Goal: Task Accomplishment & Management: Manage account settings

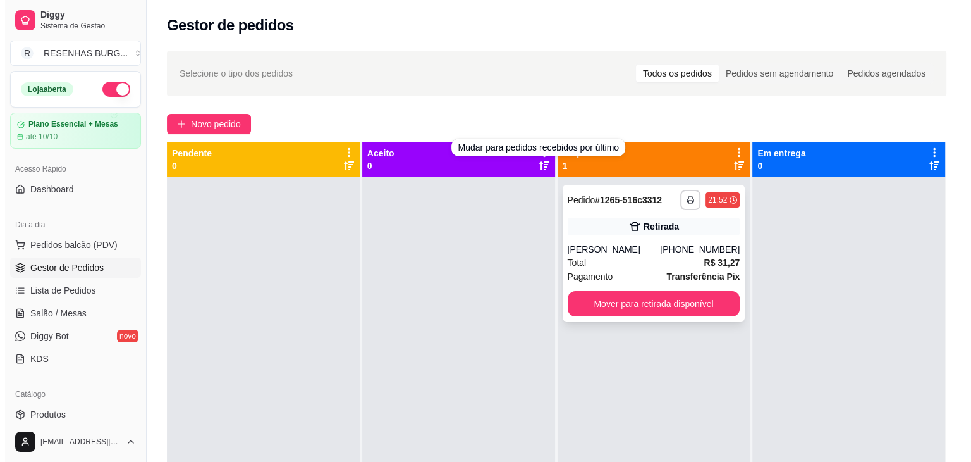
scroll to position [63, 0]
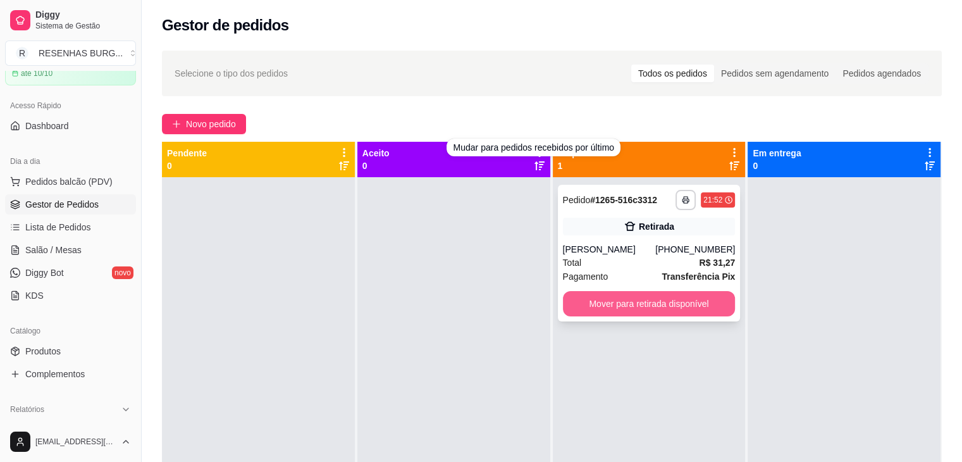
click at [598, 307] on button "Mover para retirada disponível" at bounding box center [649, 303] width 173 height 25
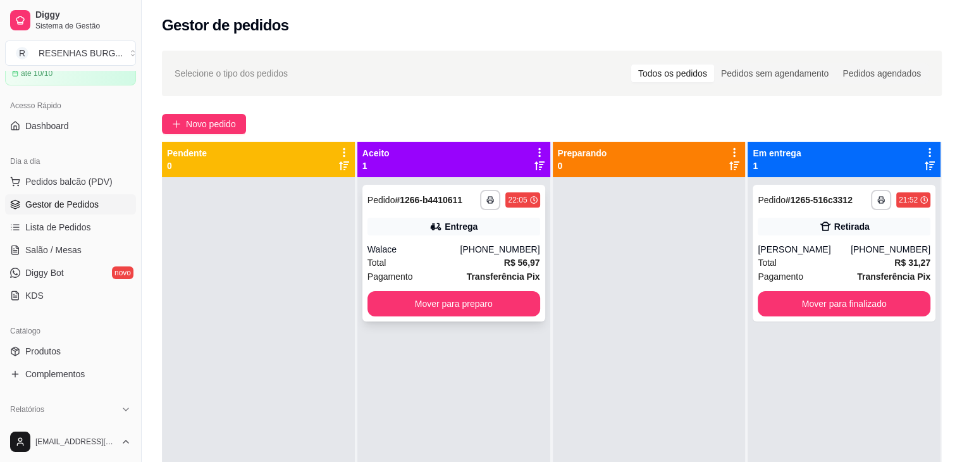
click at [422, 240] on div "**********" at bounding box center [453, 253] width 183 height 137
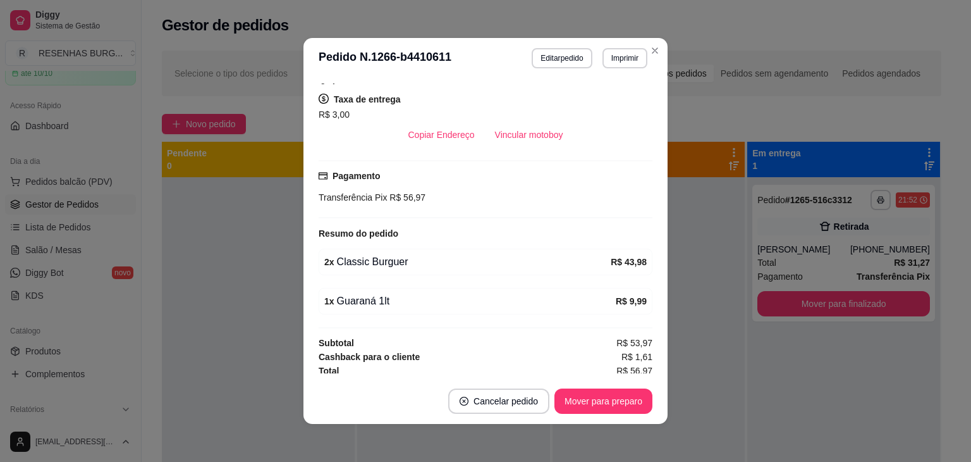
scroll to position [330, 0]
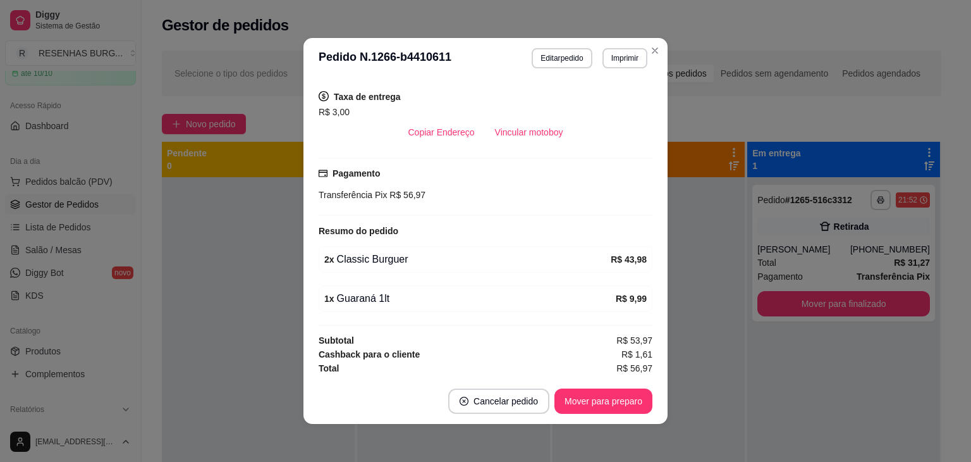
click at [651, 61] on header "**********" at bounding box center [486, 58] width 364 height 40
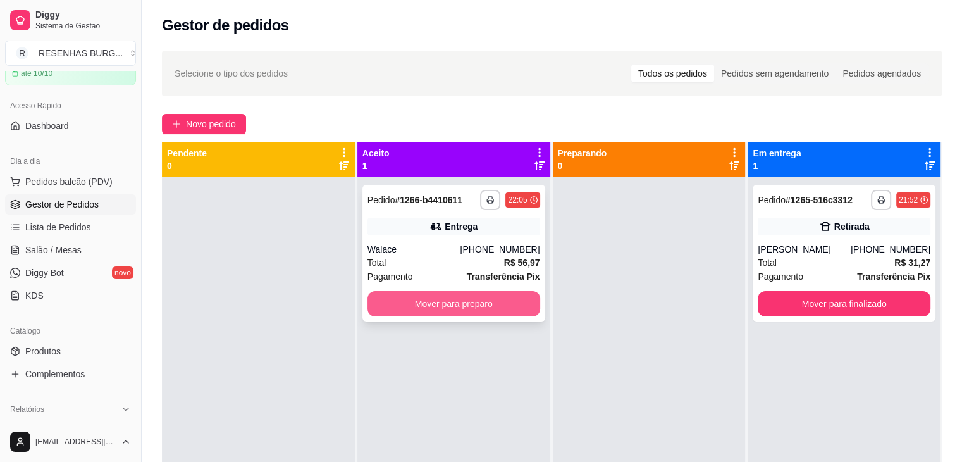
click at [484, 299] on button "Mover para preparo" at bounding box center [453, 303] width 173 height 25
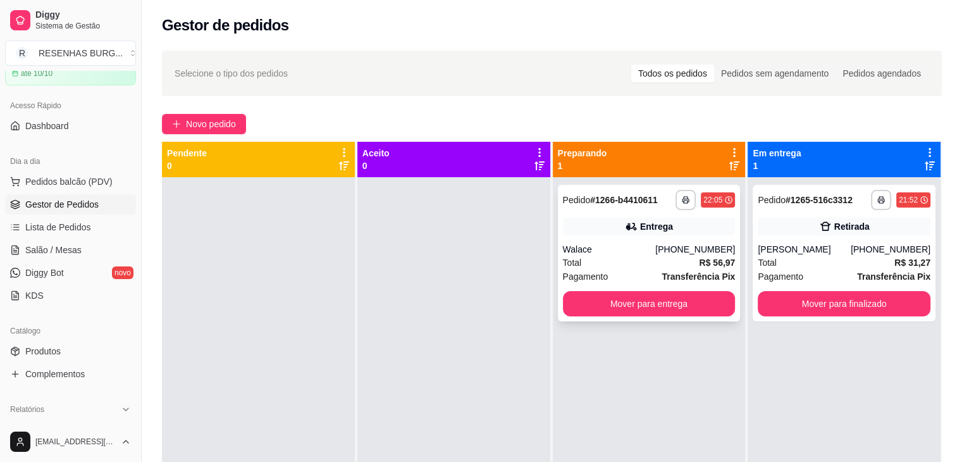
click at [604, 223] on div "Entrega" at bounding box center [649, 227] width 173 height 18
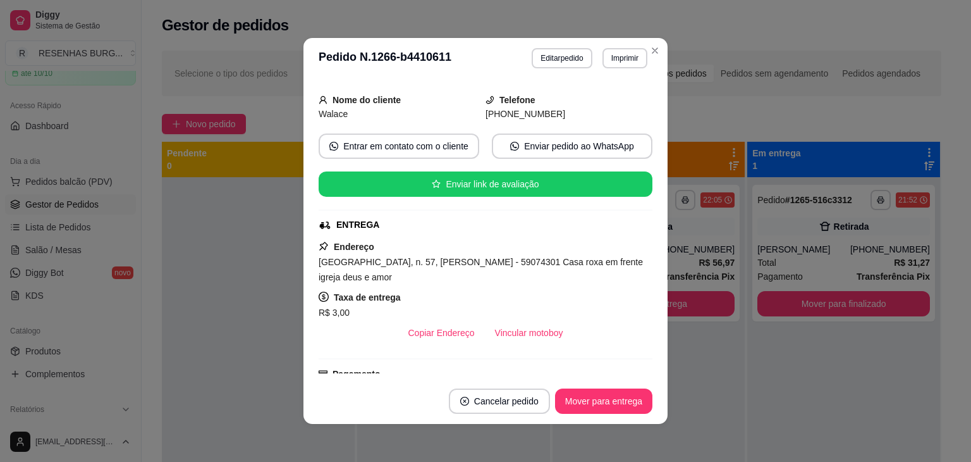
scroll to position [190, 0]
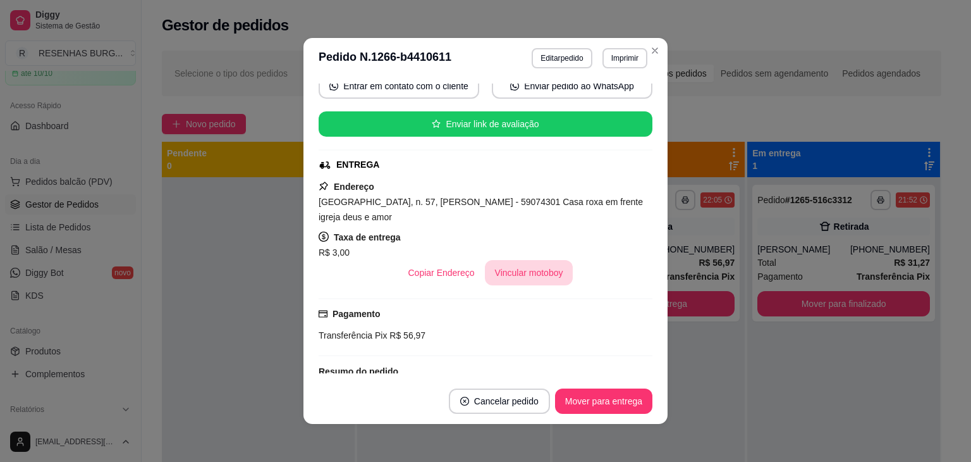
click at [529, 269] on button "Vincular motoboy" at bounding box center [529, 272] width 89 height 25
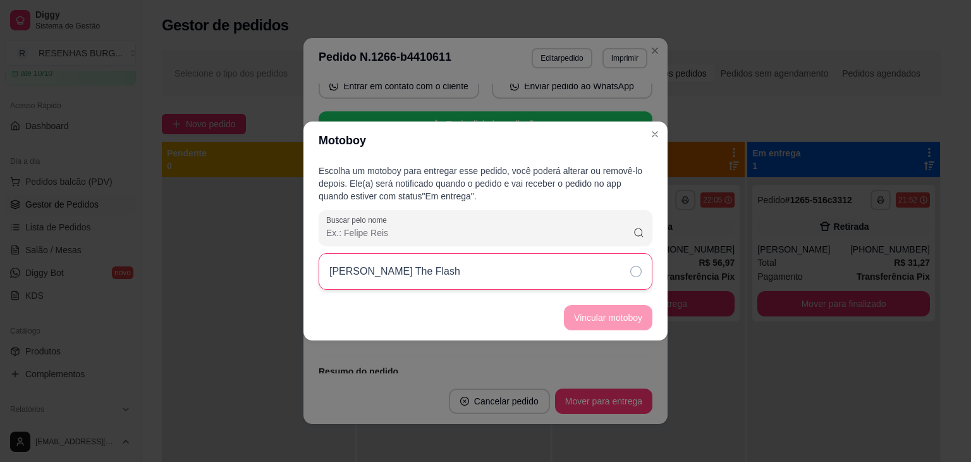
click at [615, 269] on div "[PERSON_NAME] The Flash" at bounding box center [486, 271] width 334 height 37
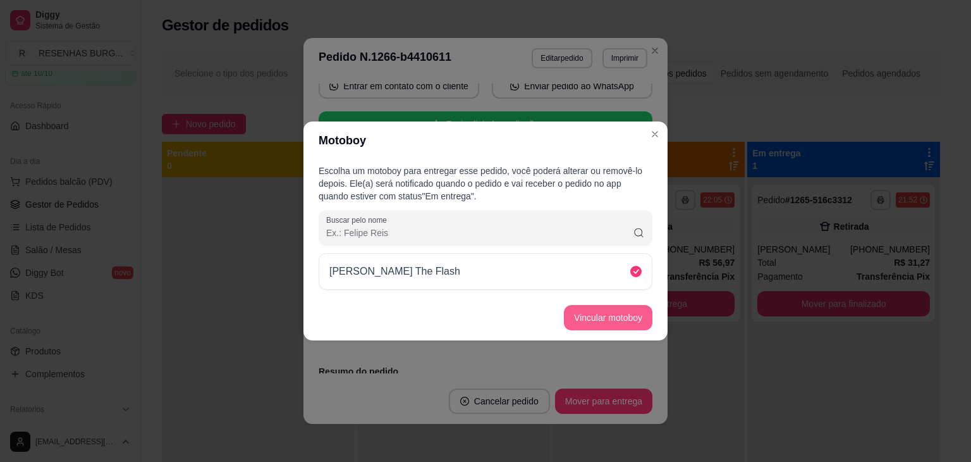
click at [626, 322] on button "Vincular motoboy" at bounding box center [608, 317] width 89 height 25
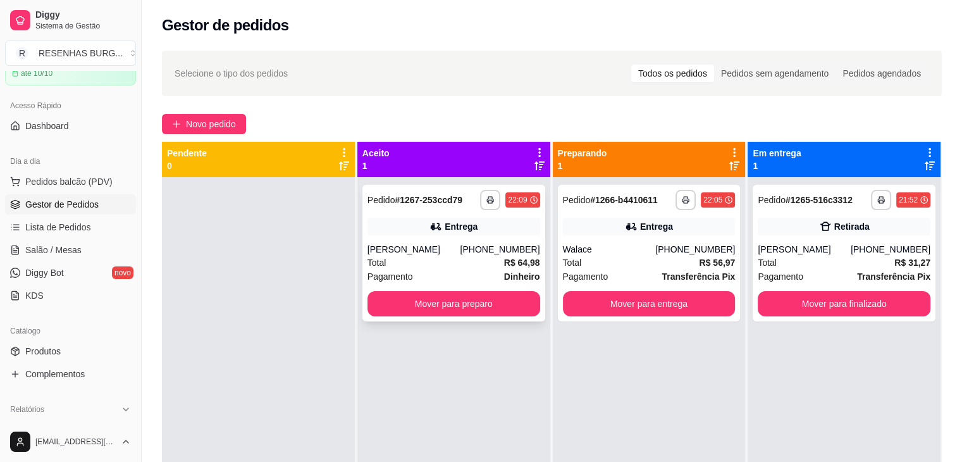
click at [440, 244] on div "[PERSON_NAME]" at bounding box center [413, 249] width 93 height 13
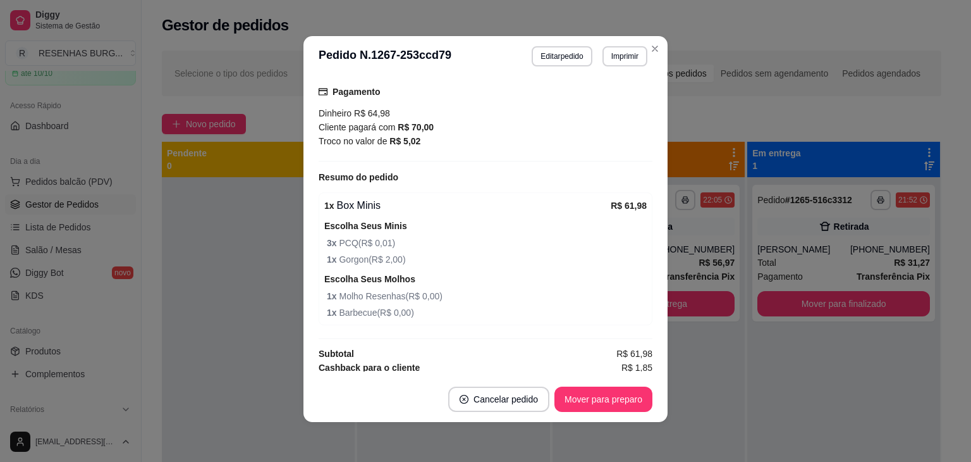
scroll to position [3, 0]
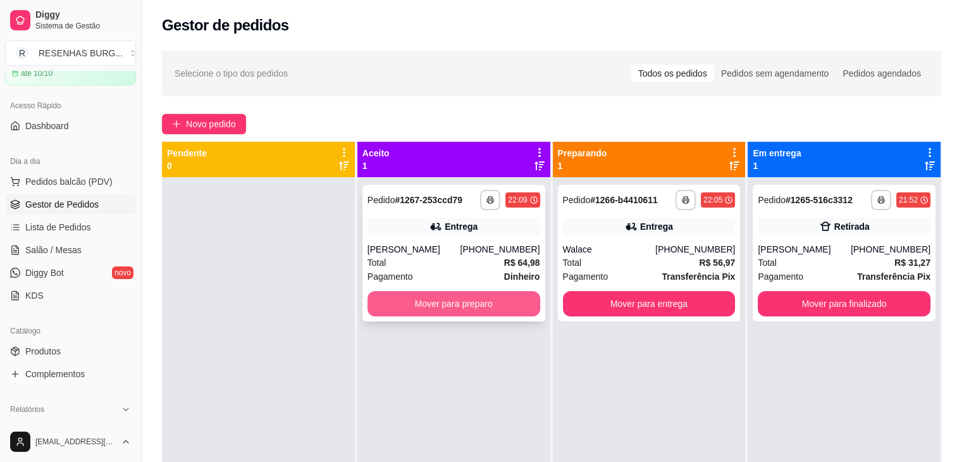
click at [462, 300] on button "Mover para preparo" at bounding box center [453, 303] width 173 height 25
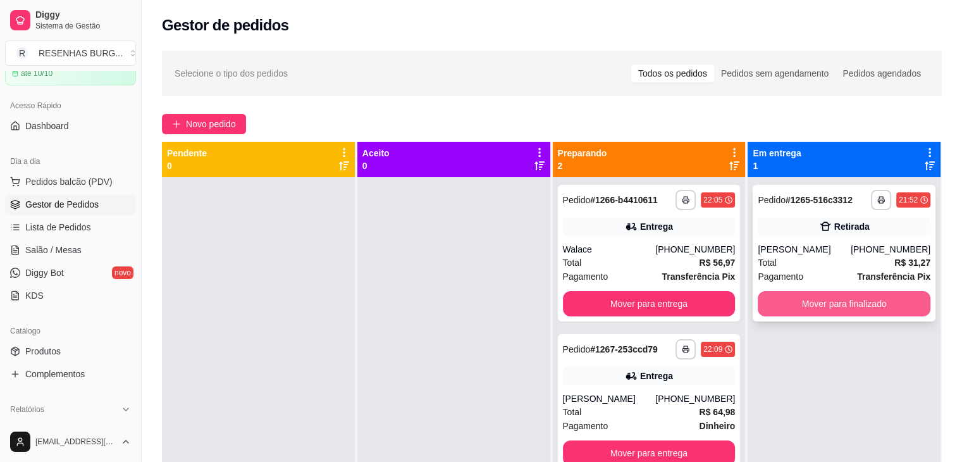
click at [870, 307] on button "Mover para finalizado" at bounding box center [844, 303] width 173 height 25
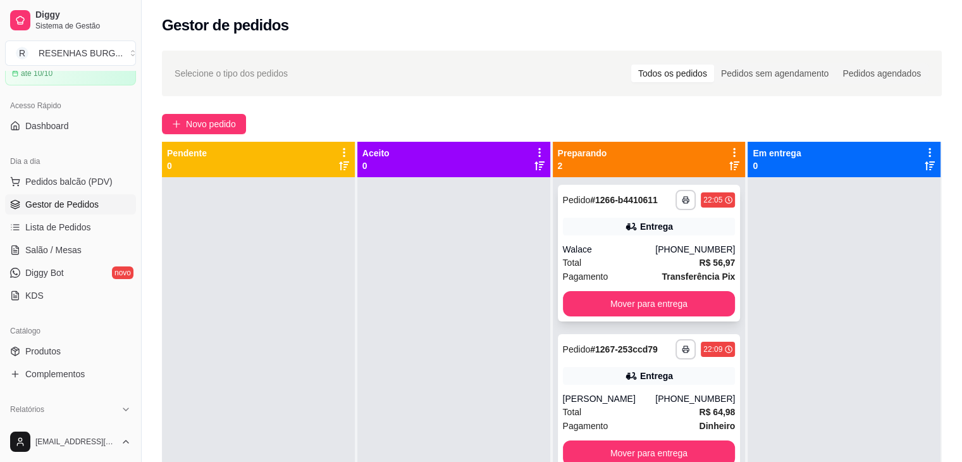
click at [644, 269] on div "Pagamento Transferência Pix" at bounding box center [649, 276] width 173 height 14
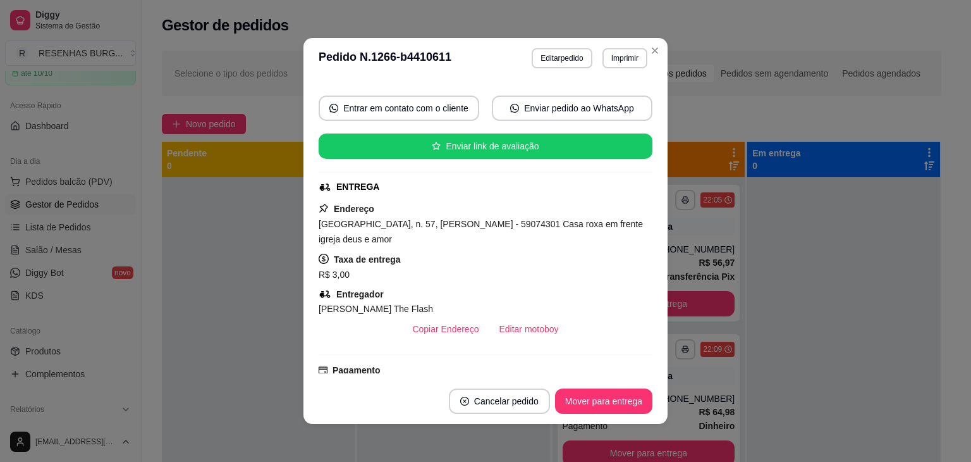
scroll to position [190, 0]
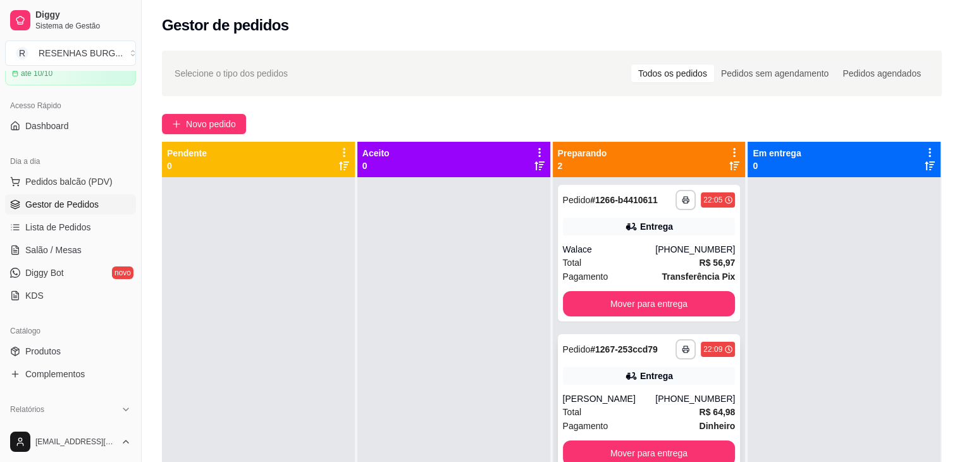
click at [617, 407] on div "Total R$ 64,98" at bounding box center [649, 412] width 173 height 14
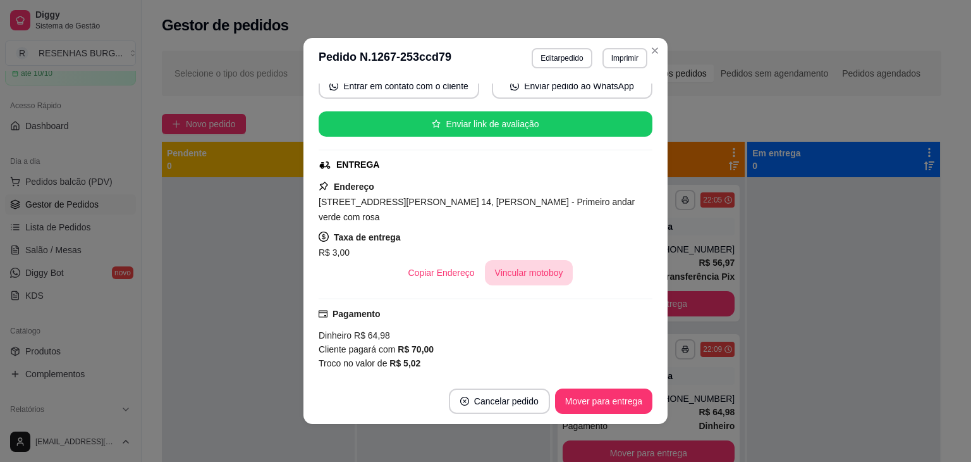
click at [526, 260] on button "Vincular motoboy" at bounding box center [529, 272] width 89 height 25
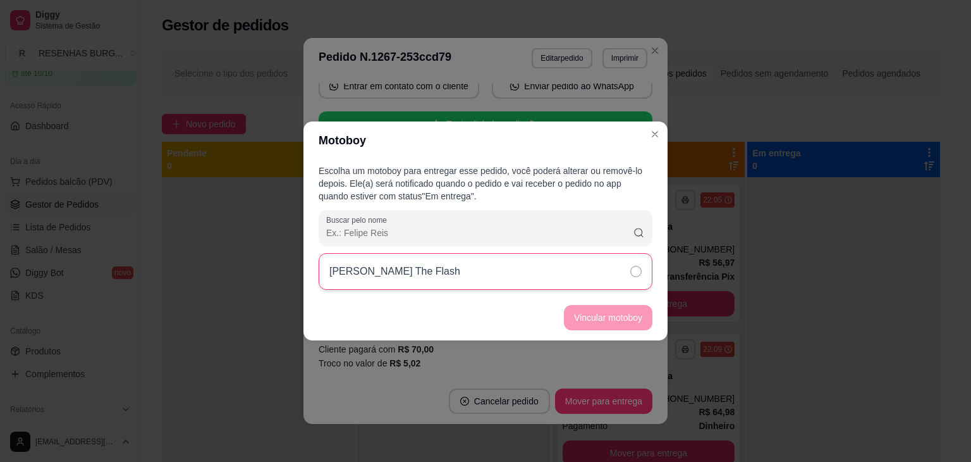
click at [591, 272] on div "[PERSON_NAME] The Flash" at bounding box center [486, 271] width 334 height 37
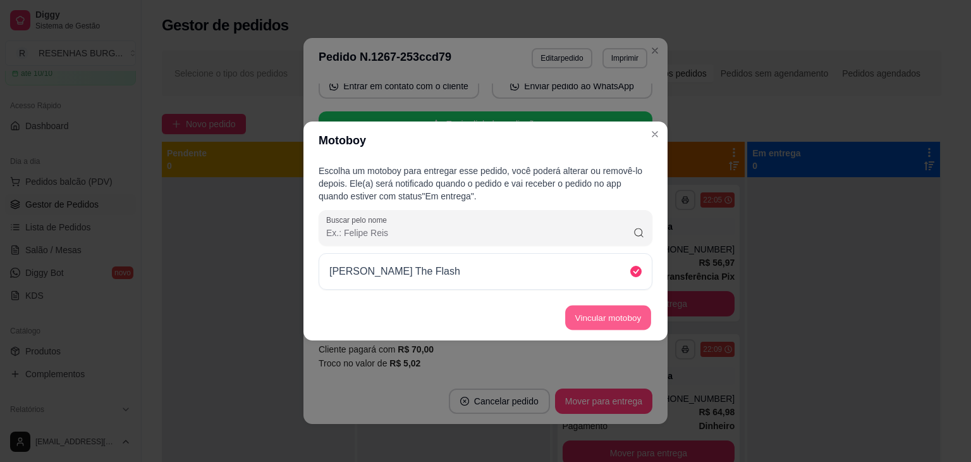
click at [607, 311] on button "Vincular motoboy" at bounding box center [608, 317] width 86 height 25
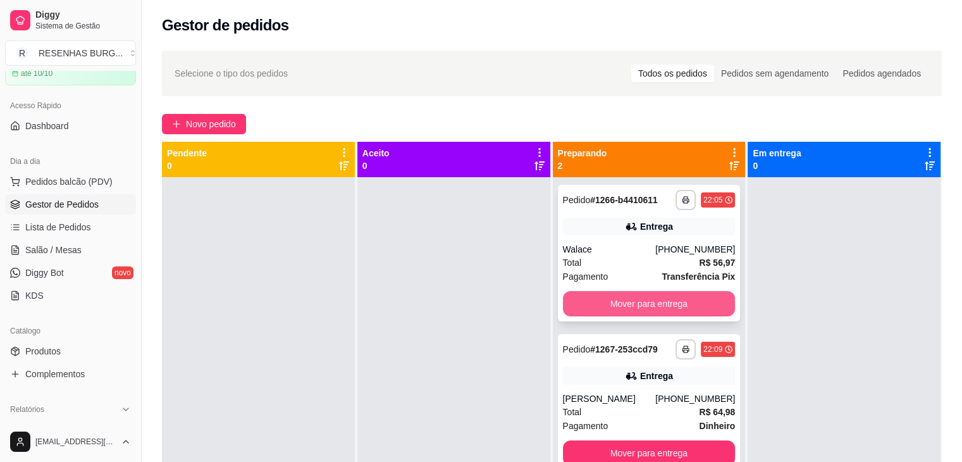
click at [610, 305] on button "Mover para entrega" at bounding box center [649, 303] width 173 height 25
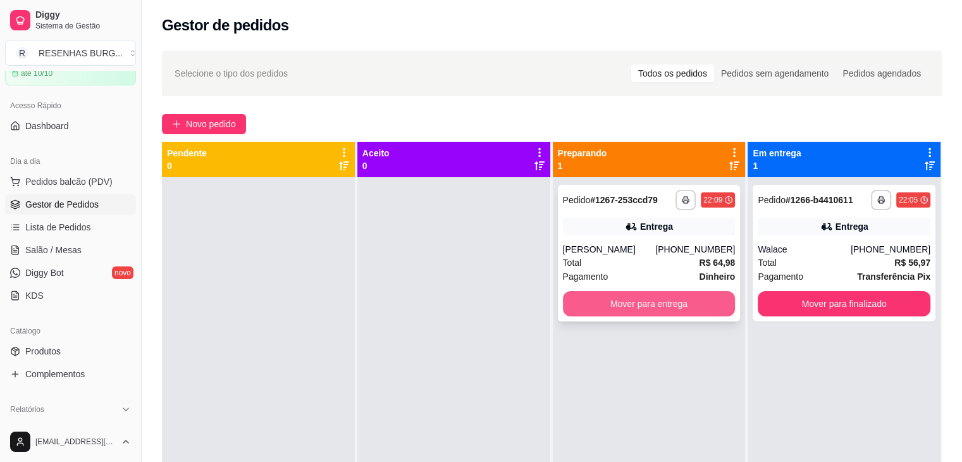
click at [626, 309] on button "Mover para entrega" at bounding box center [649, 303] width 173 height 25
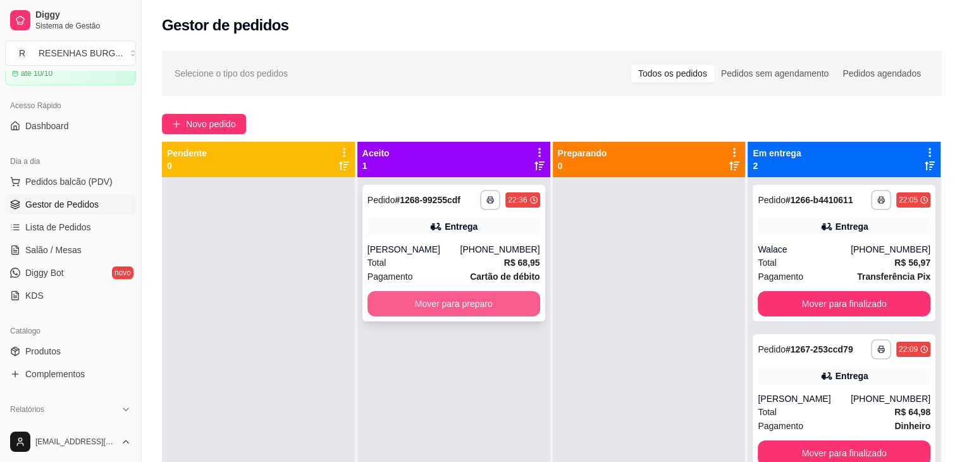
click at [418, 304] on button "Mover para preparo" at bounding box center [453, 303] width 173 height 25
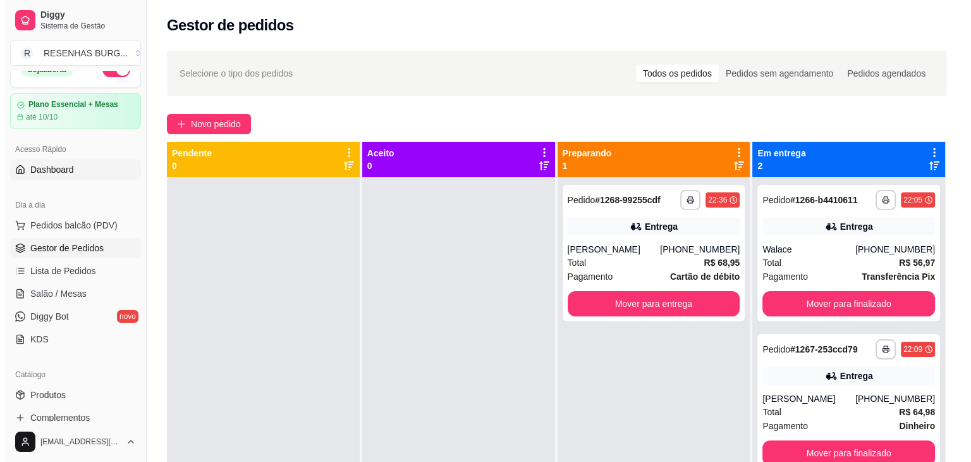
scroll to position [0, 0]
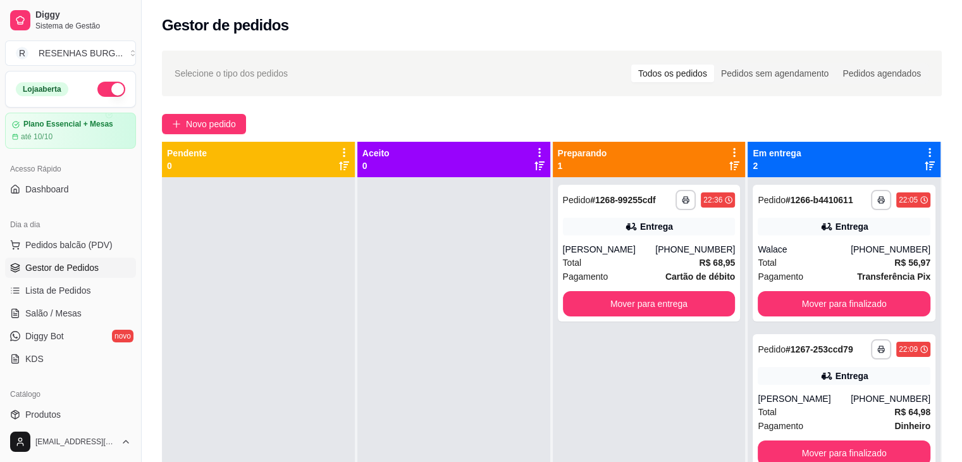
click at [111, 83] on button "button" at bounding box center [111, 89] width 28 height 15
click at [634, 243] on div "[PERSON_NAME]" at bounding box center [609, 249] width 93 height 13
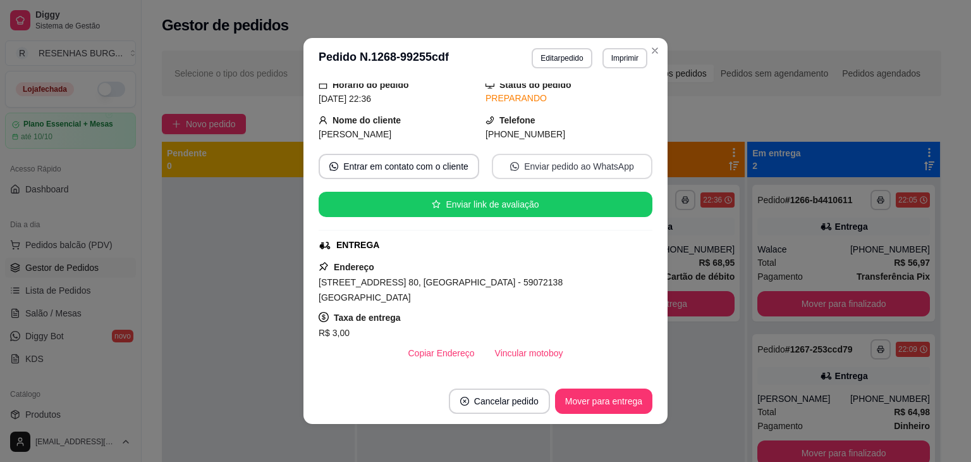
scroll to position [126, 0]
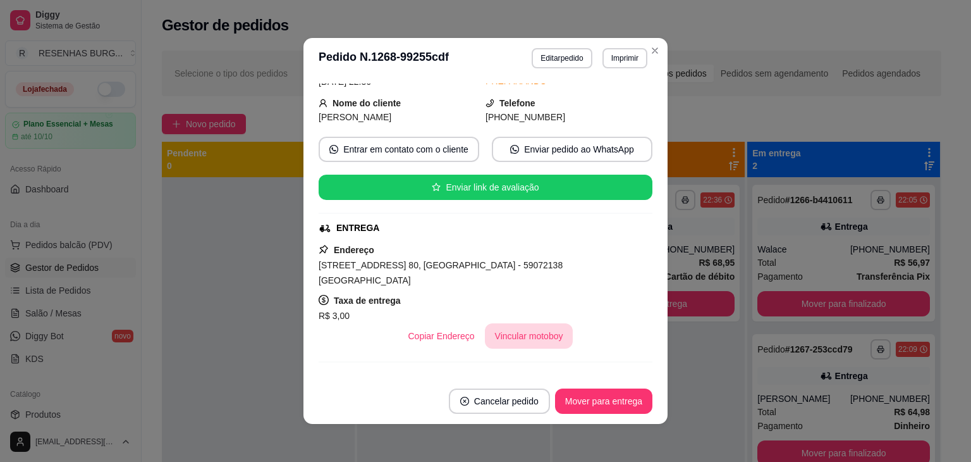
click at [553, 323] on button "Vincular motoboy" at bounding box center [529, 335] width 89 height 25
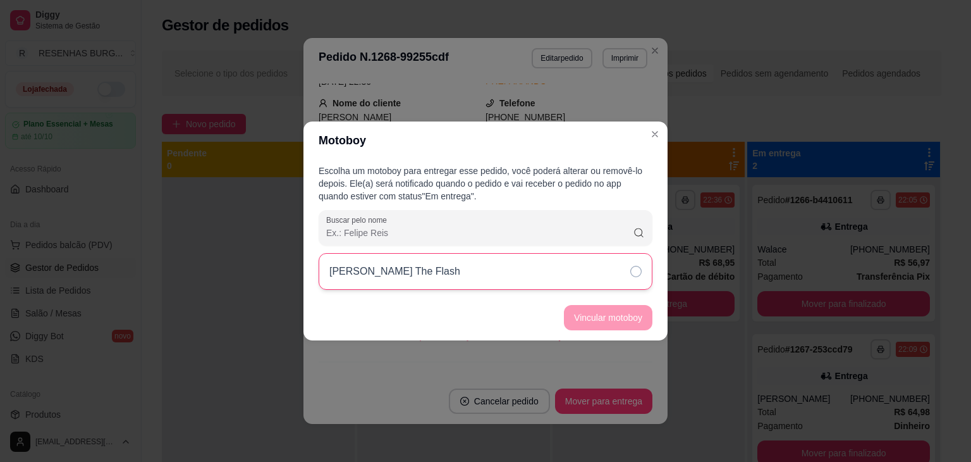
click at [610, 279] on div "[PERSON_NAME] The Flash" at bounding box center [486, 271] width 334 height 37
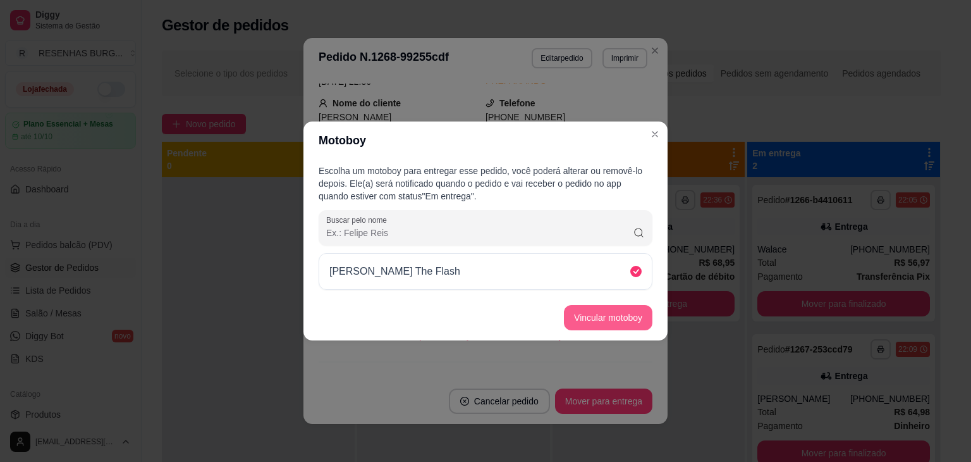
click at [626, 322] on button "Vincular motoboy" at bounding box center [608, 317] width 89 height 25
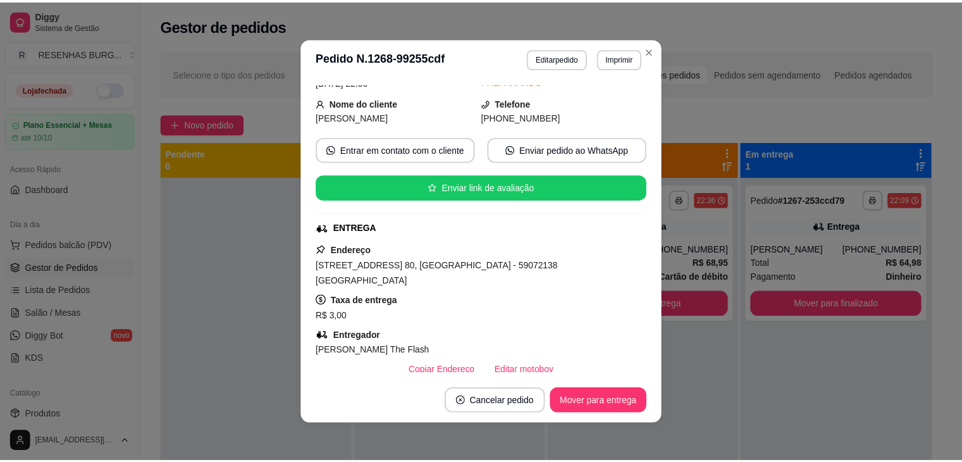
scroll to position [65, 0]
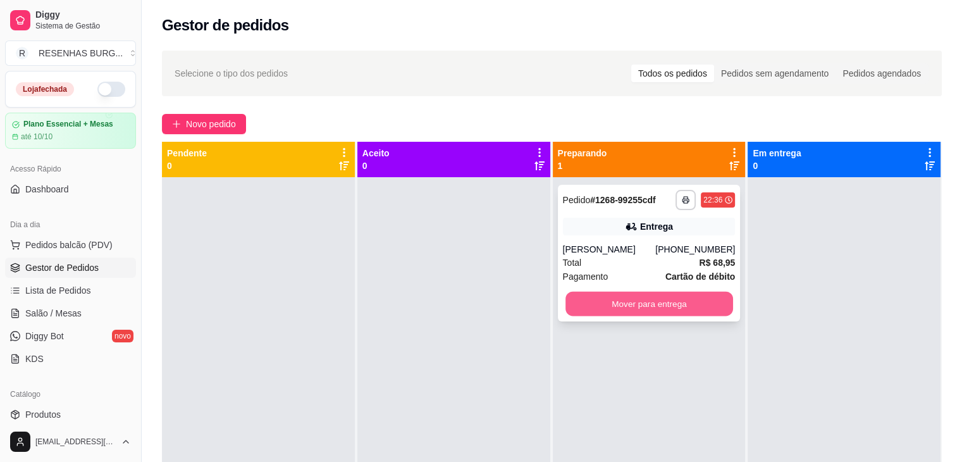
click at [627, 304] on button "Mover para entrega" at bounding box center [649, 304] width 168 height 25
